Goal: Check status

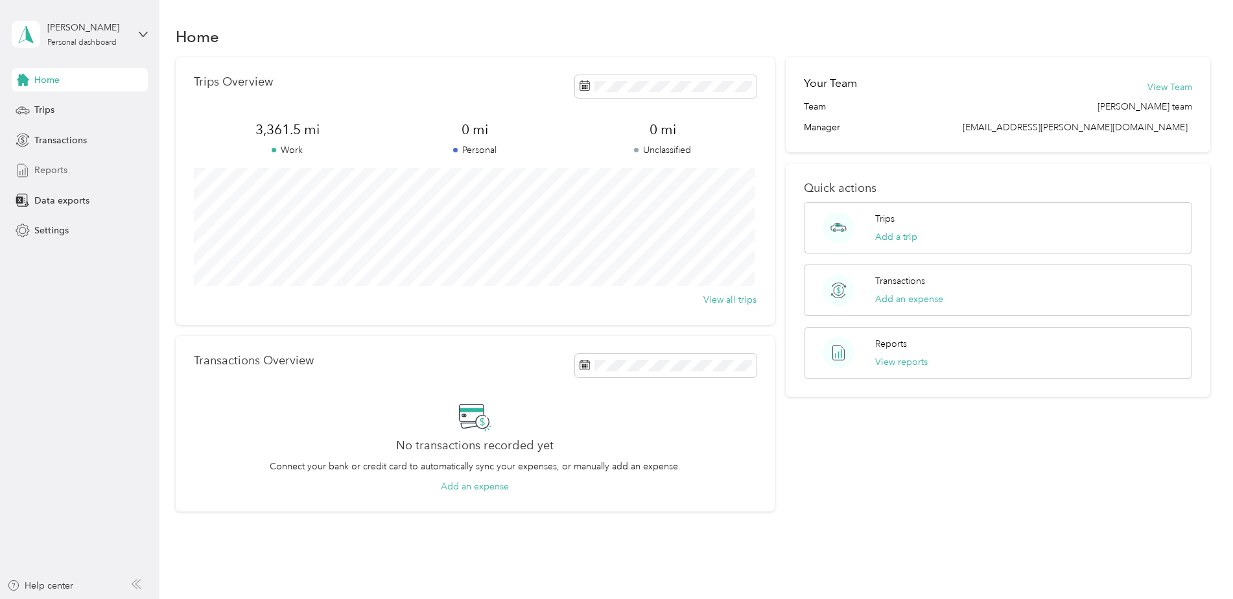
click at [69, 176] on div "Reports" at bounding box center [80, 170] width 136 height 23
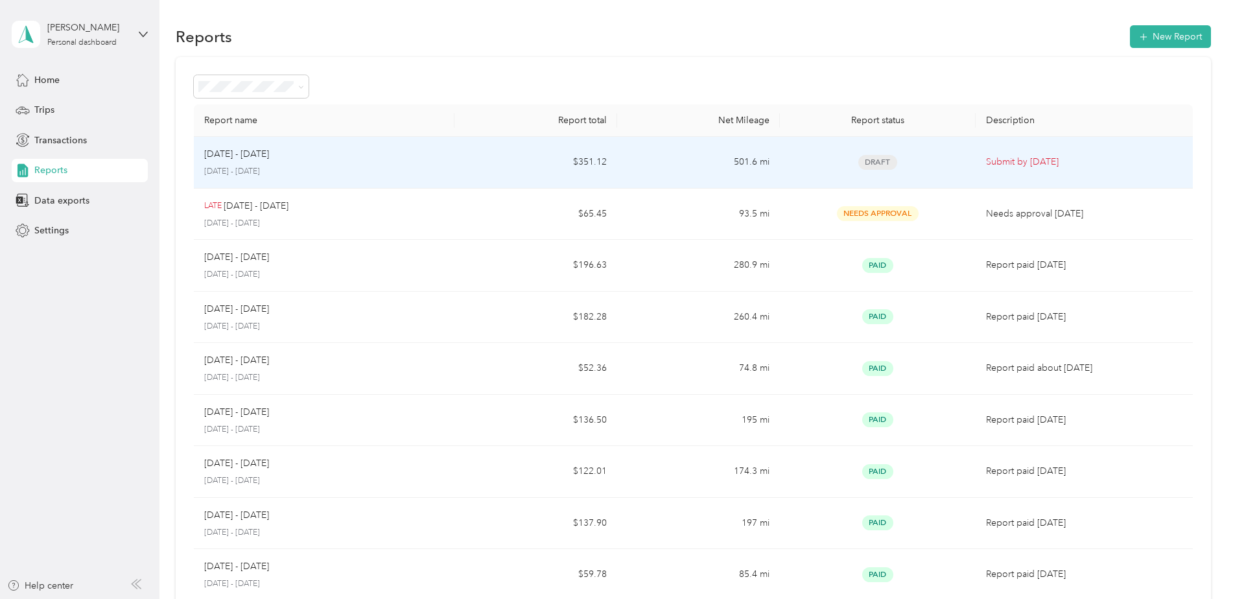
click at [268, 161] on p "[DATE] - [DATE]" at bounding box center [236, 154] width 65 height 14
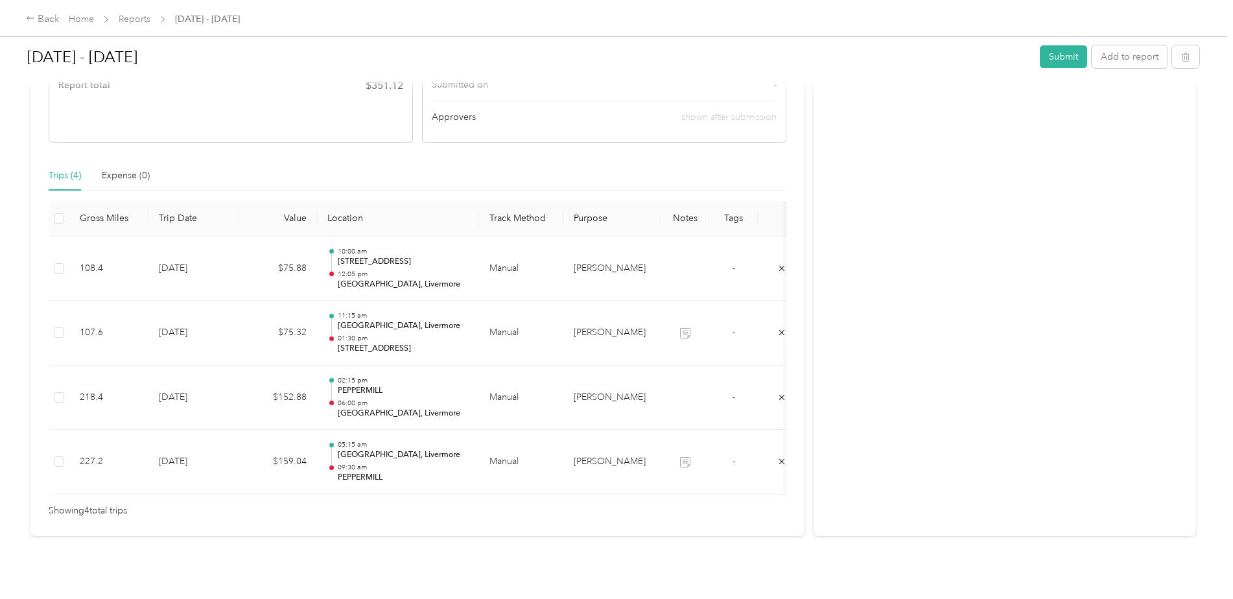
scroll to position [248, 0]
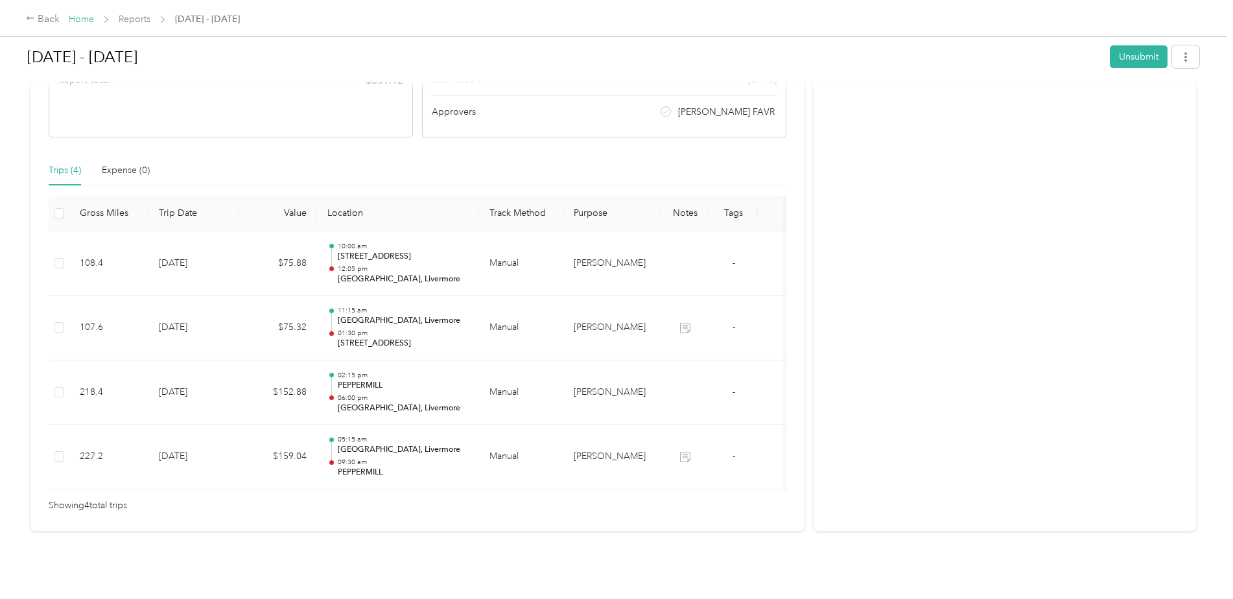
click at [78, 16] on link "Home" at bounding box center [81, 19] width 25 height 11
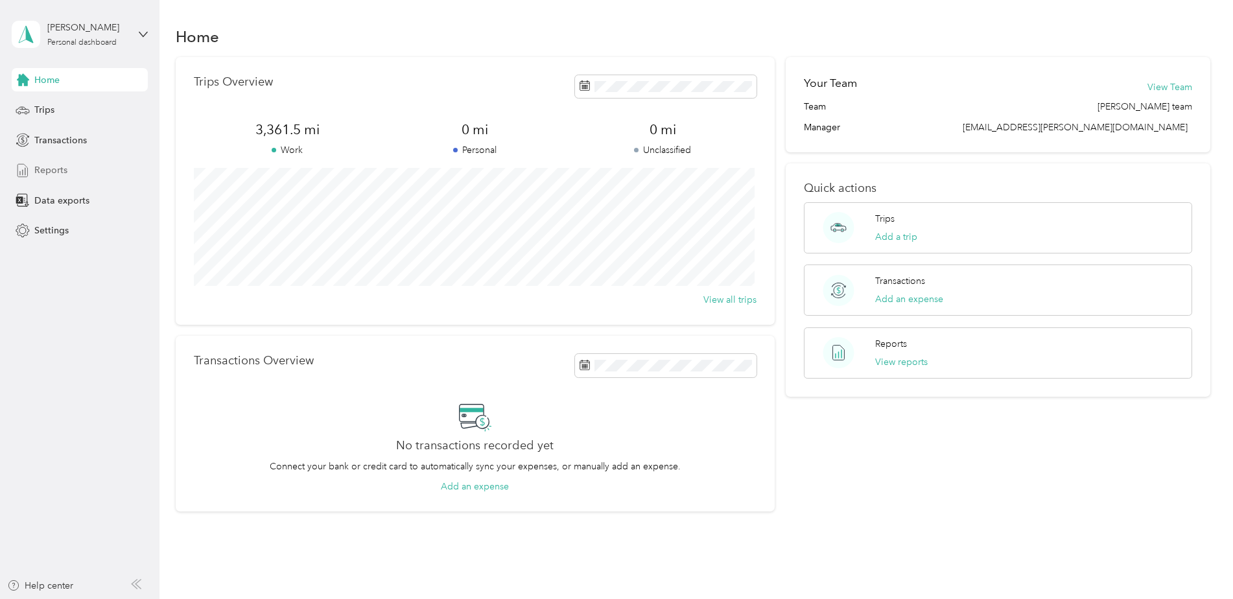
click at [67, 159] on div "Reports" at bounding box center [80, 170] width 136 height 23
